Goal: Check status: Check status

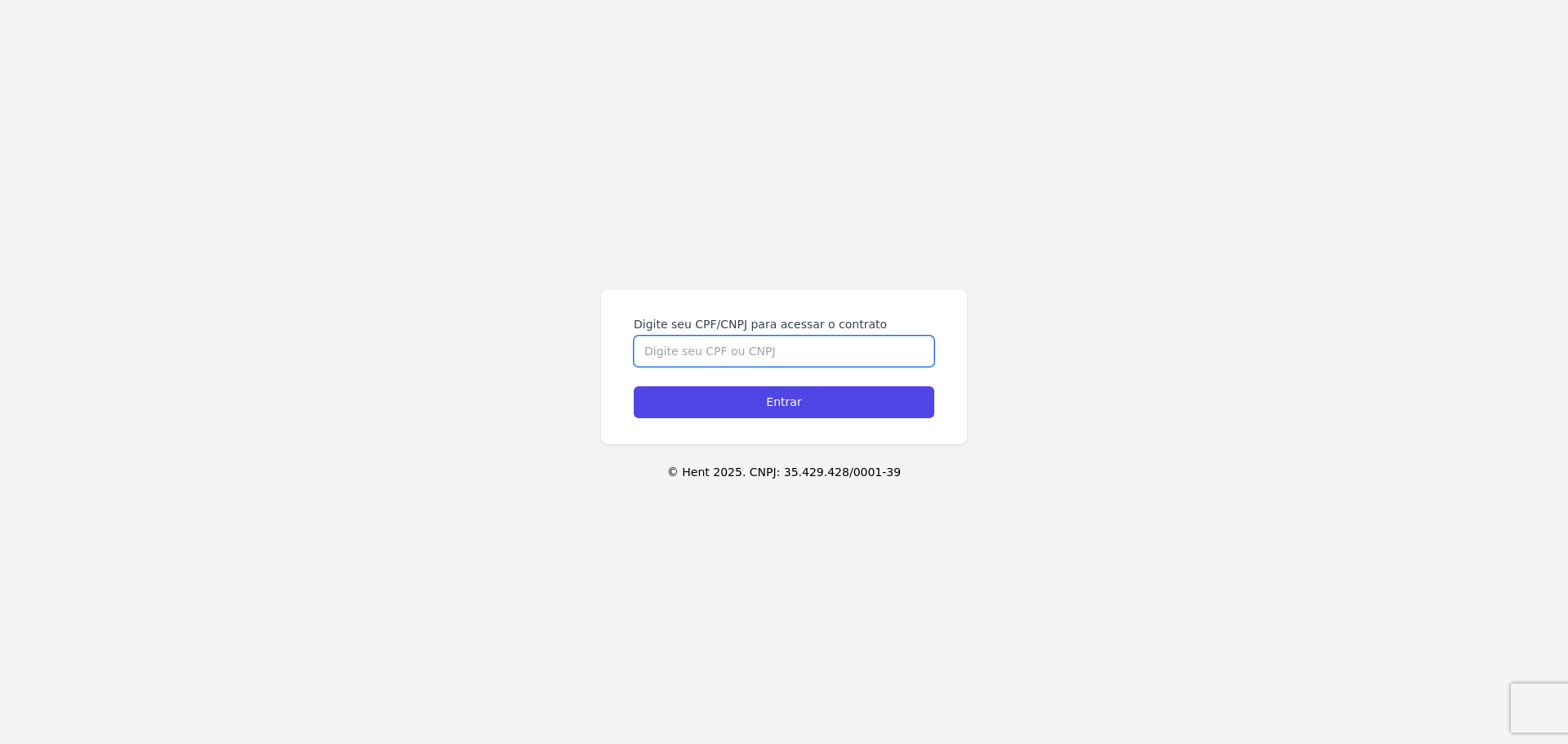
click at [706, 350] on input "Digite seu CPF/CNPJ para acessar o contrato" at bounding box center [784, 351] width 301 height 31
type input "05324293113"
click at [634, 386] on input "Entrar" at bounding box center [784, 402] width 301 height 32
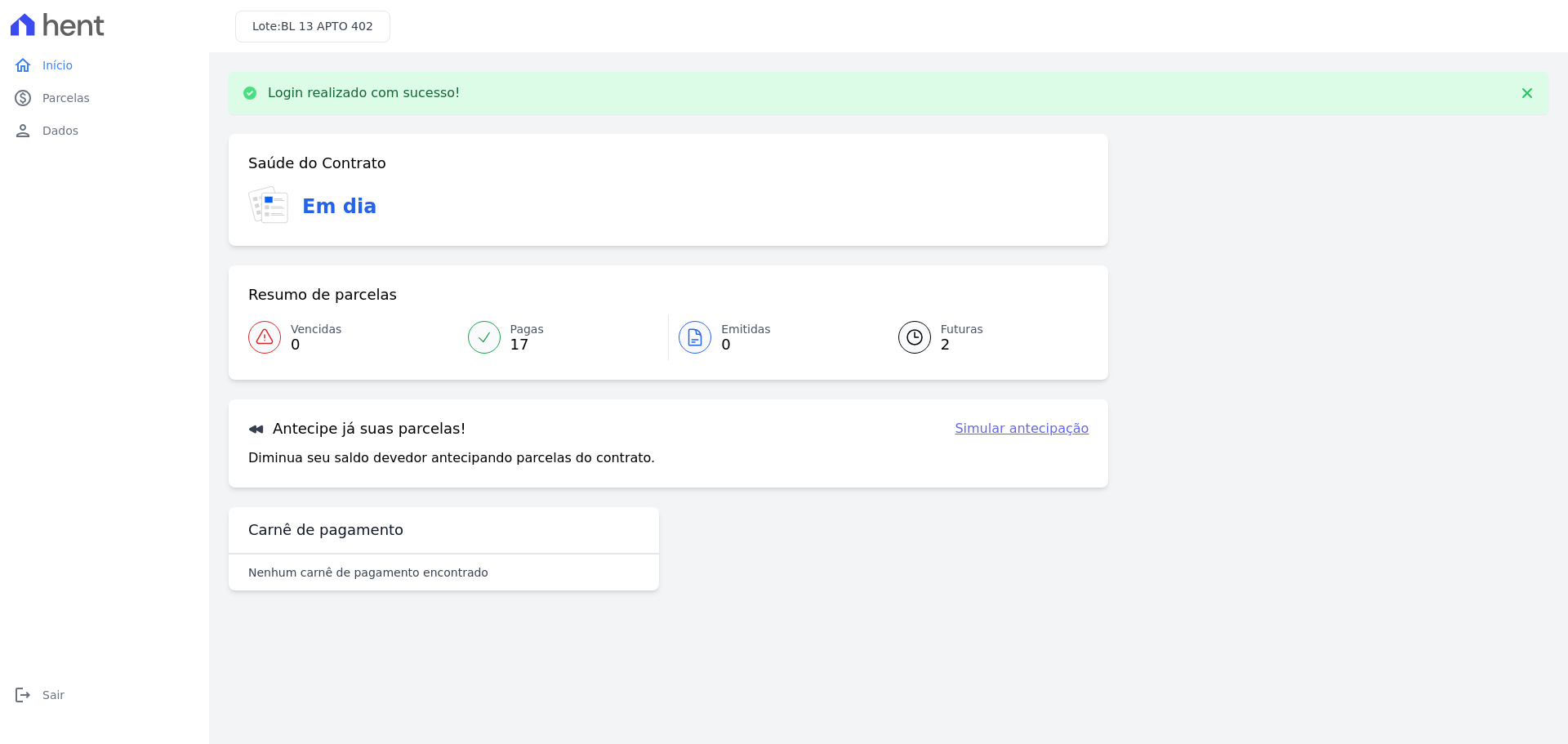
click at [493, 335] on div at bounding box center [484, 337] width 33 height 33
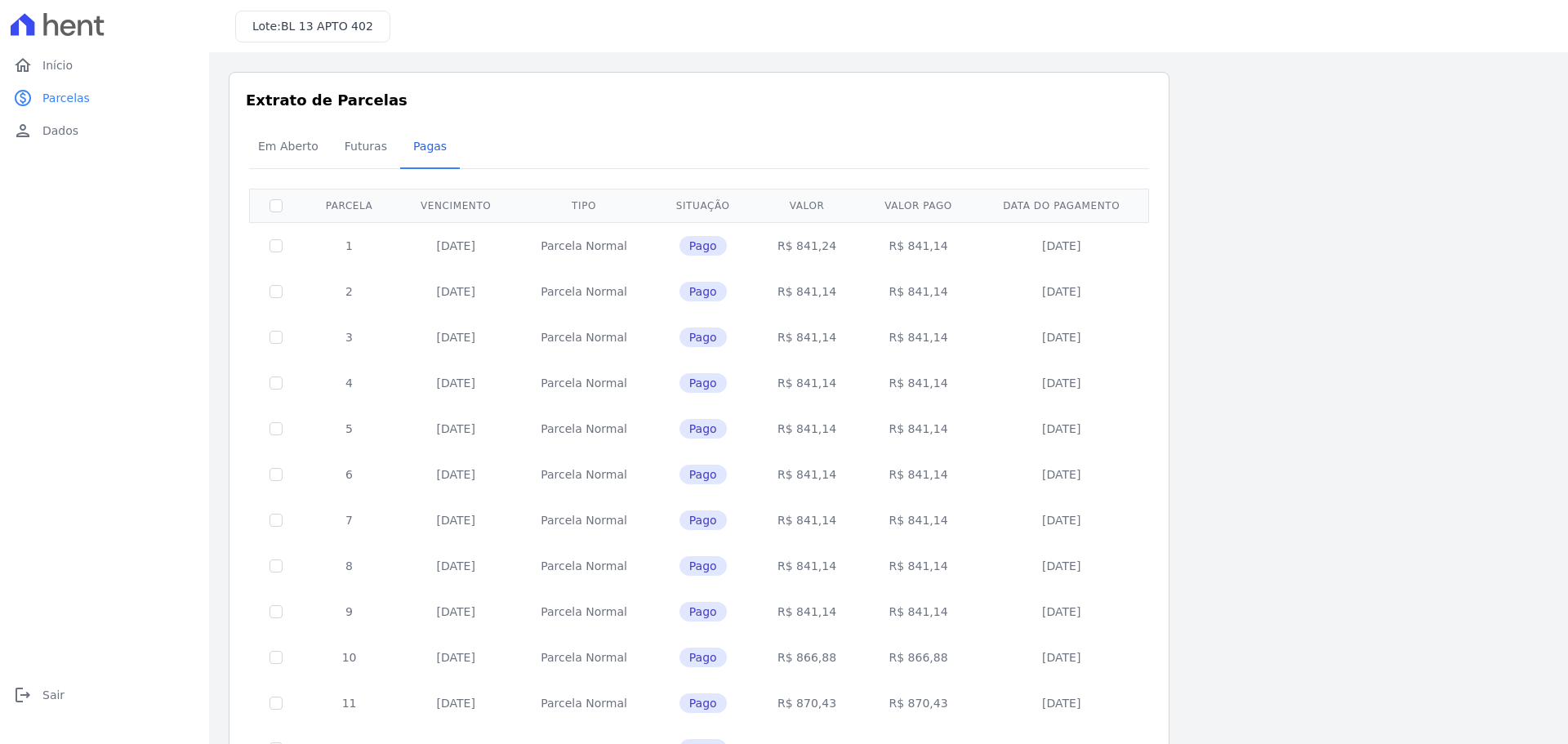
click at [86, 30] on icon at bounding box center [58, 24] width 94 height 23
click at [36, 59] on link "home Início" at bounding box center [104, 65] width 196 height 33
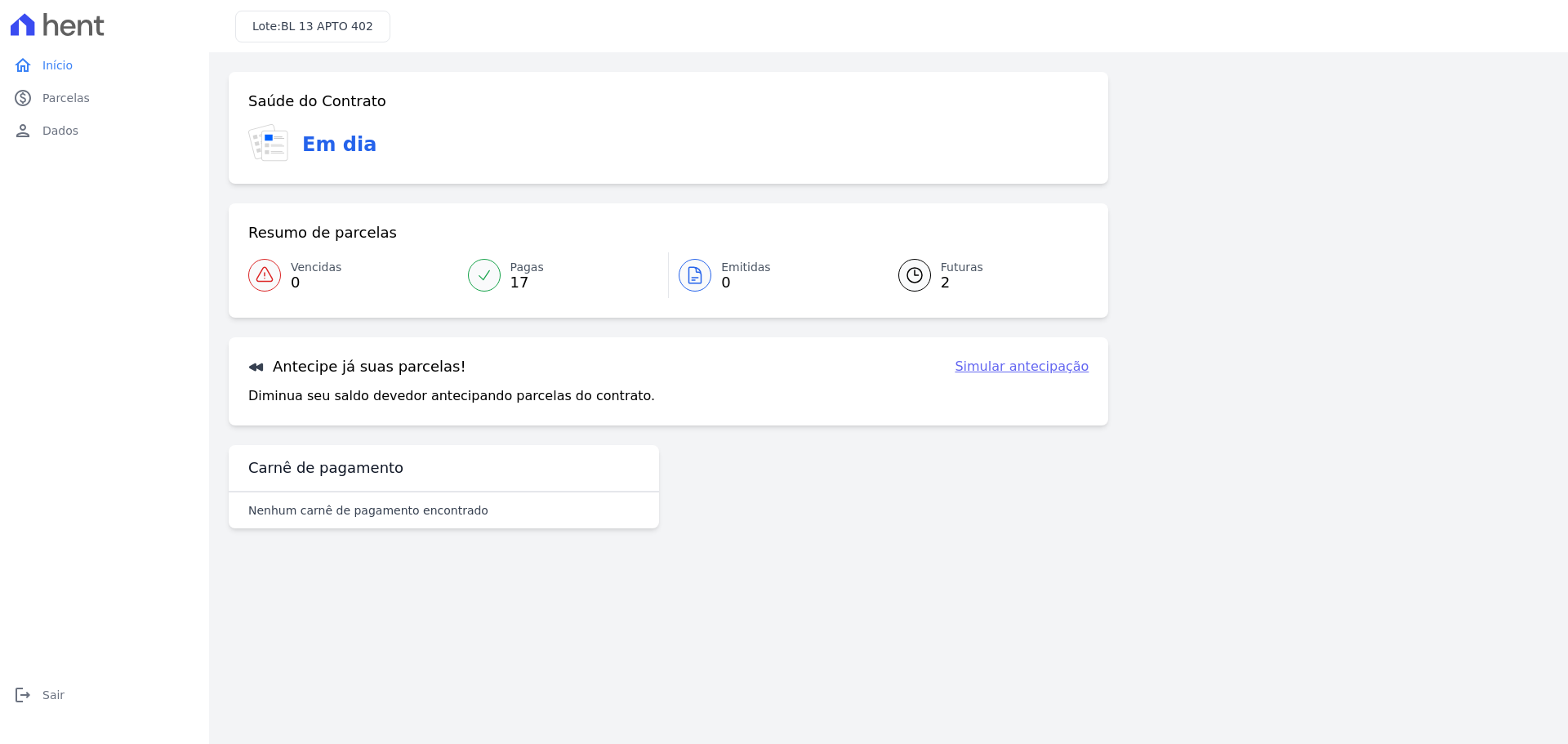
click at [917, 252] on link "Futuras 2" at bounding box center [984, 275] width 211 height 45
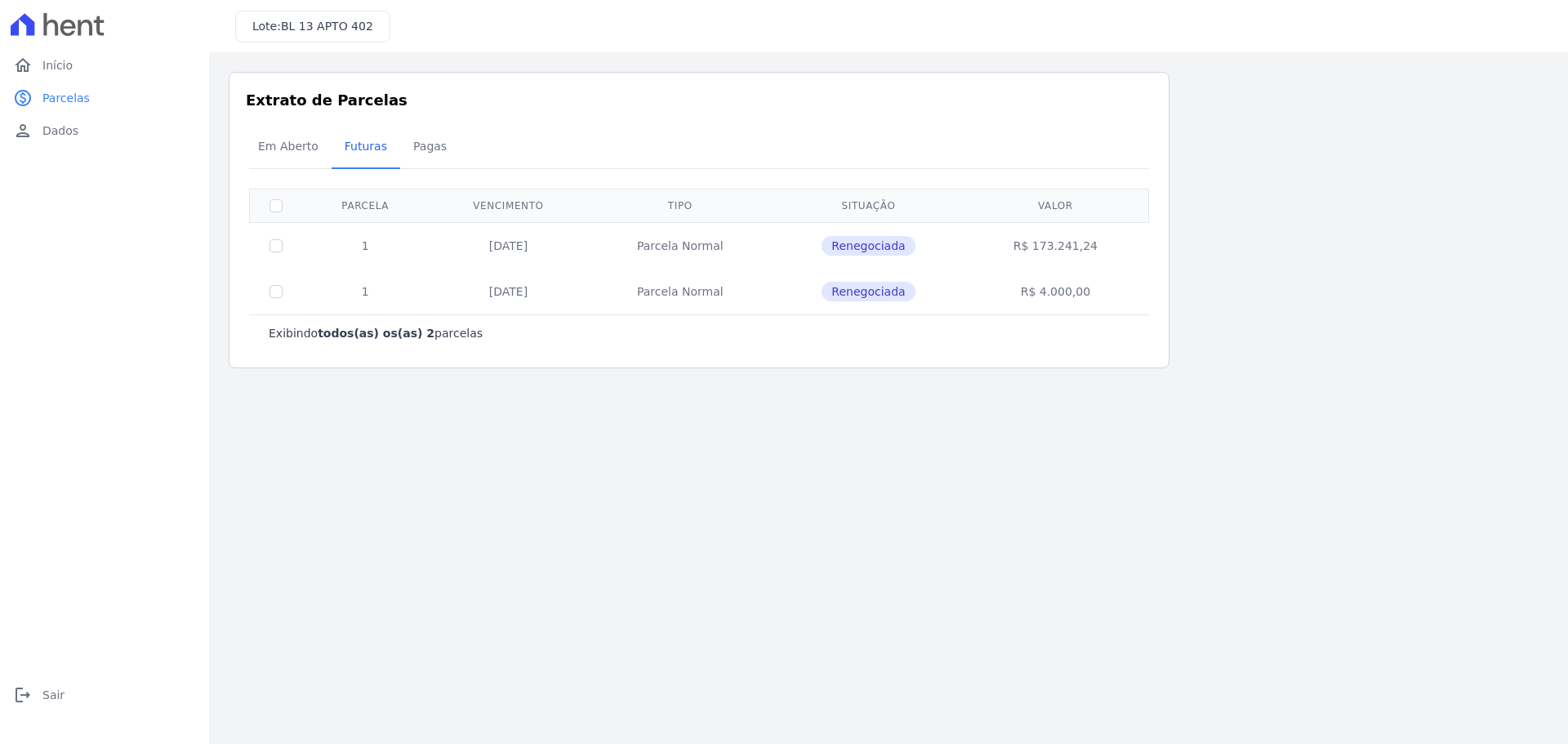
click at [904, 243] on span "Renegociada" at bounding box center [868, 245] width 93 height 19
click at [273, 236] on td at bounding box center [276, 245] width 53 height 46
click at [276, 242] on input "checkbox" at bounding box center [276, 246] width 13 height 13
checkbox input "true"
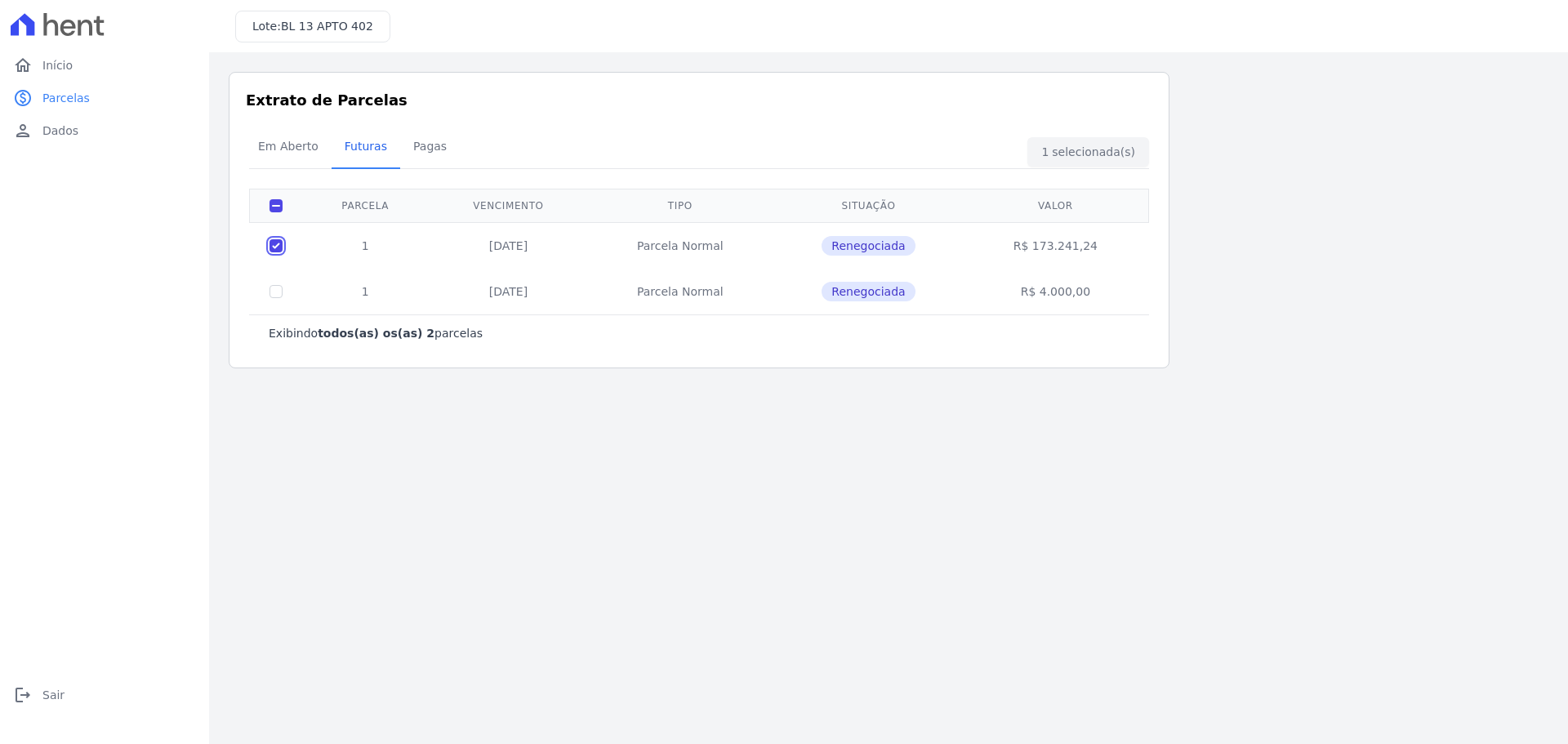
click at [276, 242] on input "checkbox" at bounding box center [276, 246] width 13 height 13
checkbox input "false"
click at [282, 150] on span "Em Aberto" at bounding box center [288, 146] width 80 height 33
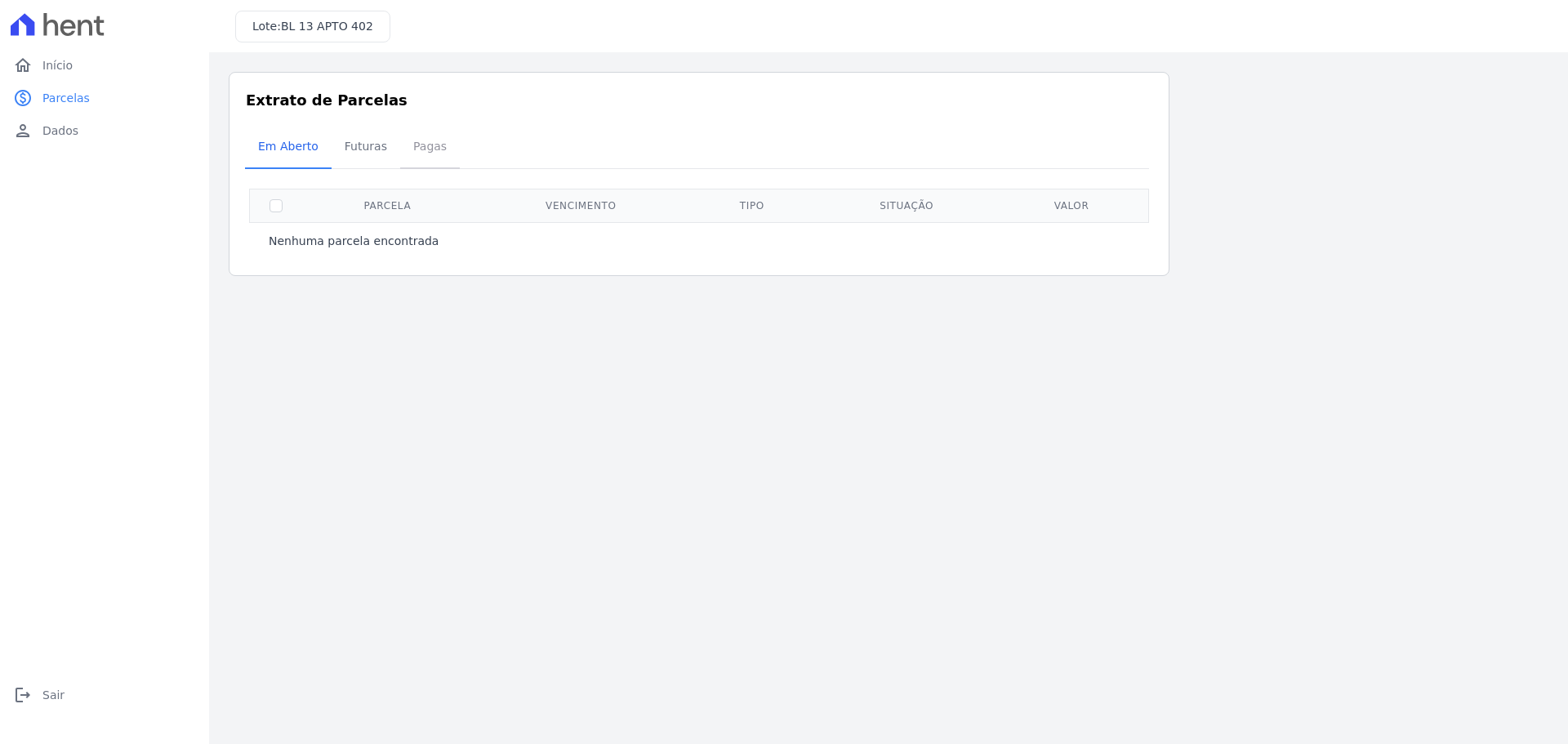
click at [415, 142] on span "Pagas" at bounding box center [429, 146] width 53 height 33
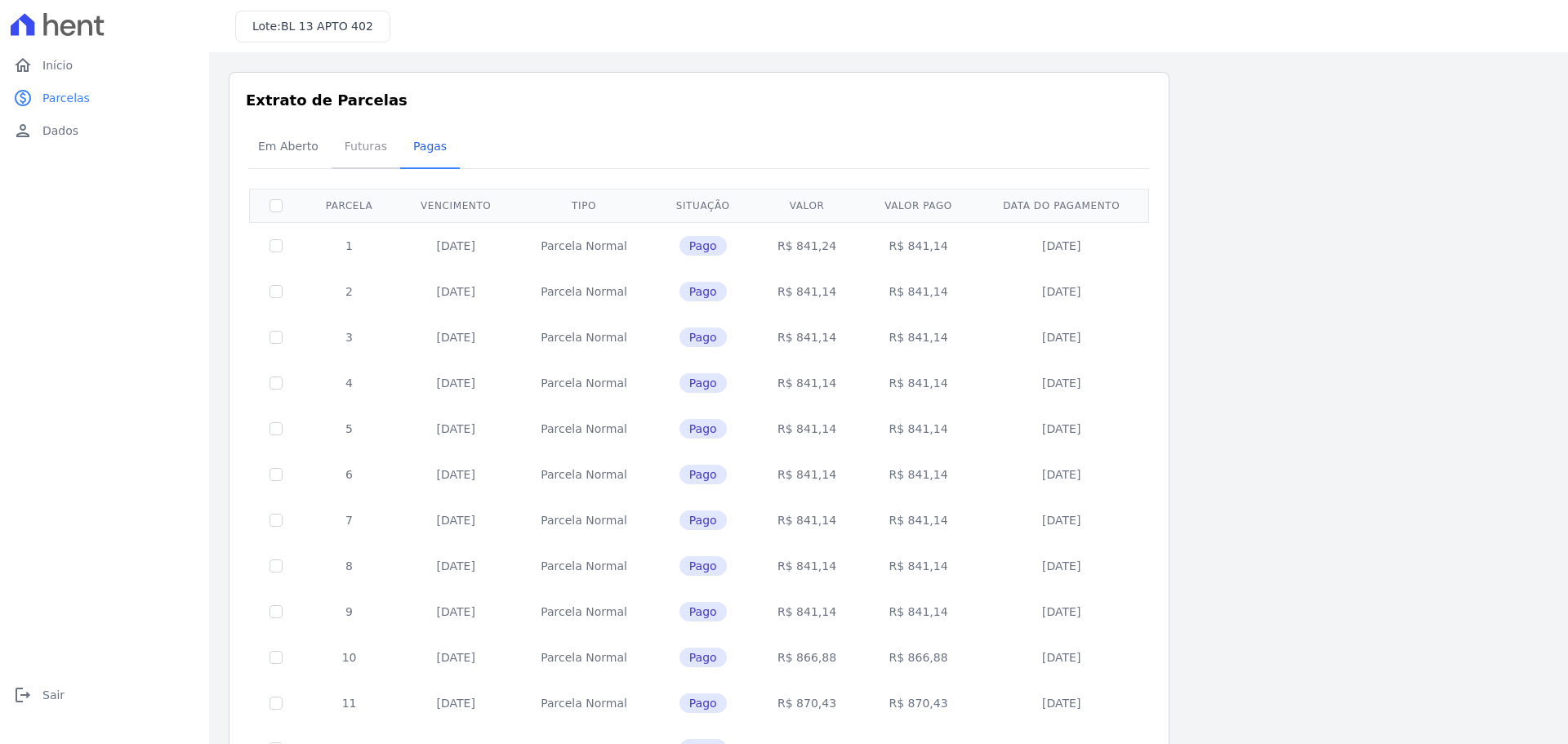
click at [335, 136] on span "Futuras" at bounding box center [366, 146] width 62 height 33
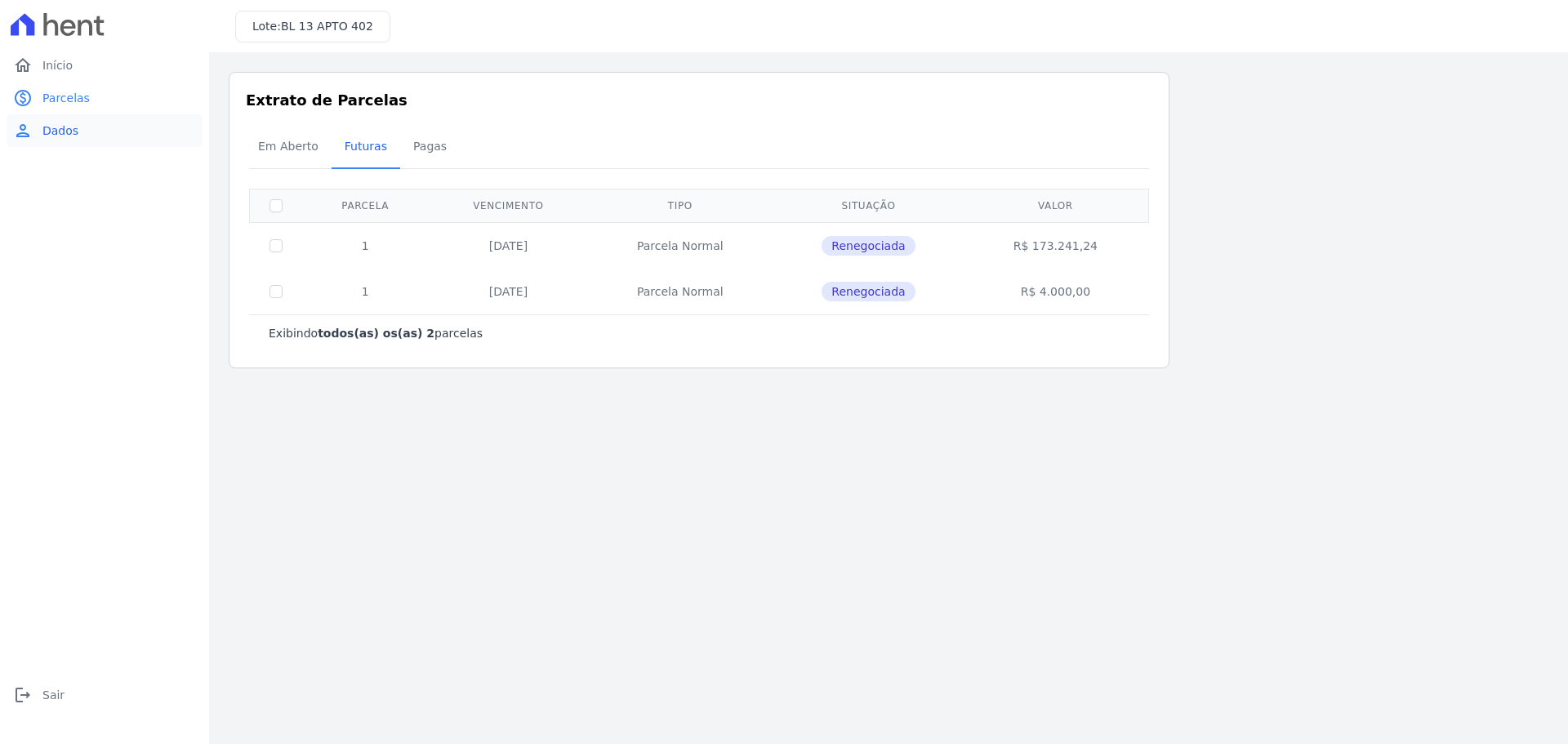
click at [33, 125] on link "person Dados" at bounding box center [104, 130] width 196 height 33
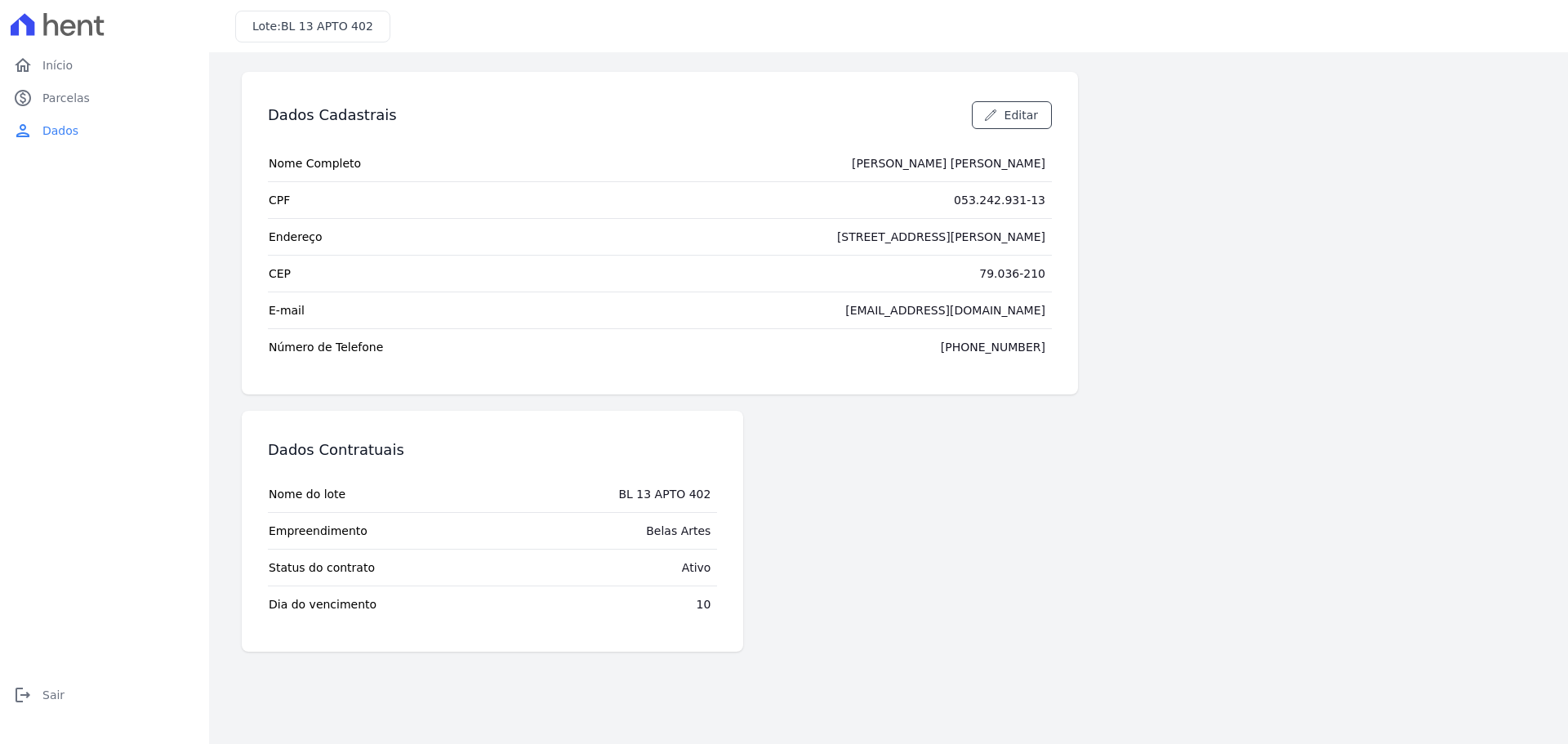
click at [72, 27] on icon at bounding box center [68, 27] width 15 height 16
drag, startPoint x: 52, startPoint y: 23, endPoint x: 169, endPoint y: 122, distance: 153.3
click at [52, 23] on icon at bounding box center [58, 24] width 94 height 23
